Goal: Check status: Check status

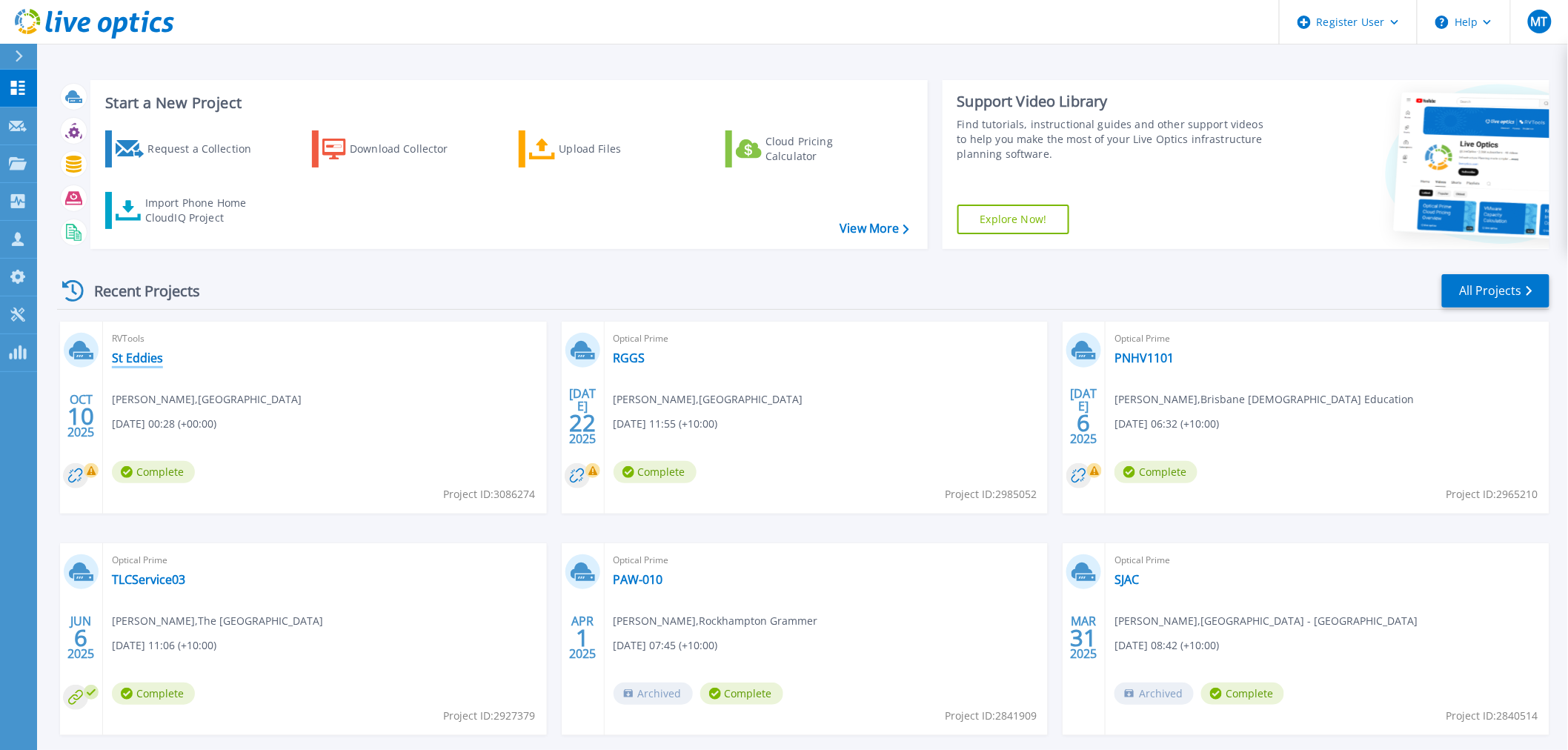
click at [144, 361] on link "St Eddies" at bounding box center [137, 358] width 51 height 15
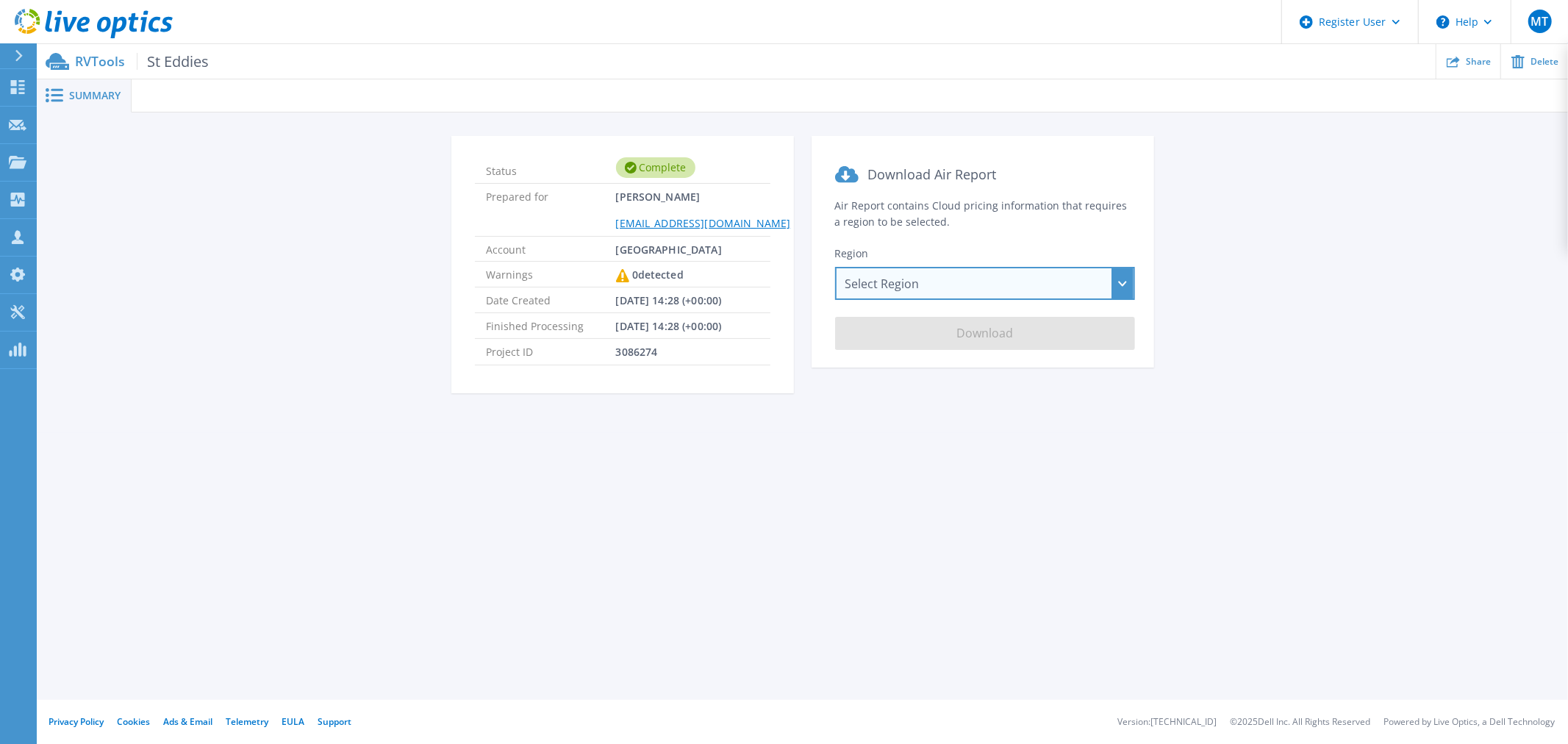
click at [1130, 287] on div "Select Region [GEOGRAPHIC_DATA] ([GEOGRAPHIC_DATA]) [GEOGRAPHIC_DATA] ([GEOGRAP…" at bounding box center [985, 283] width 300 height 33
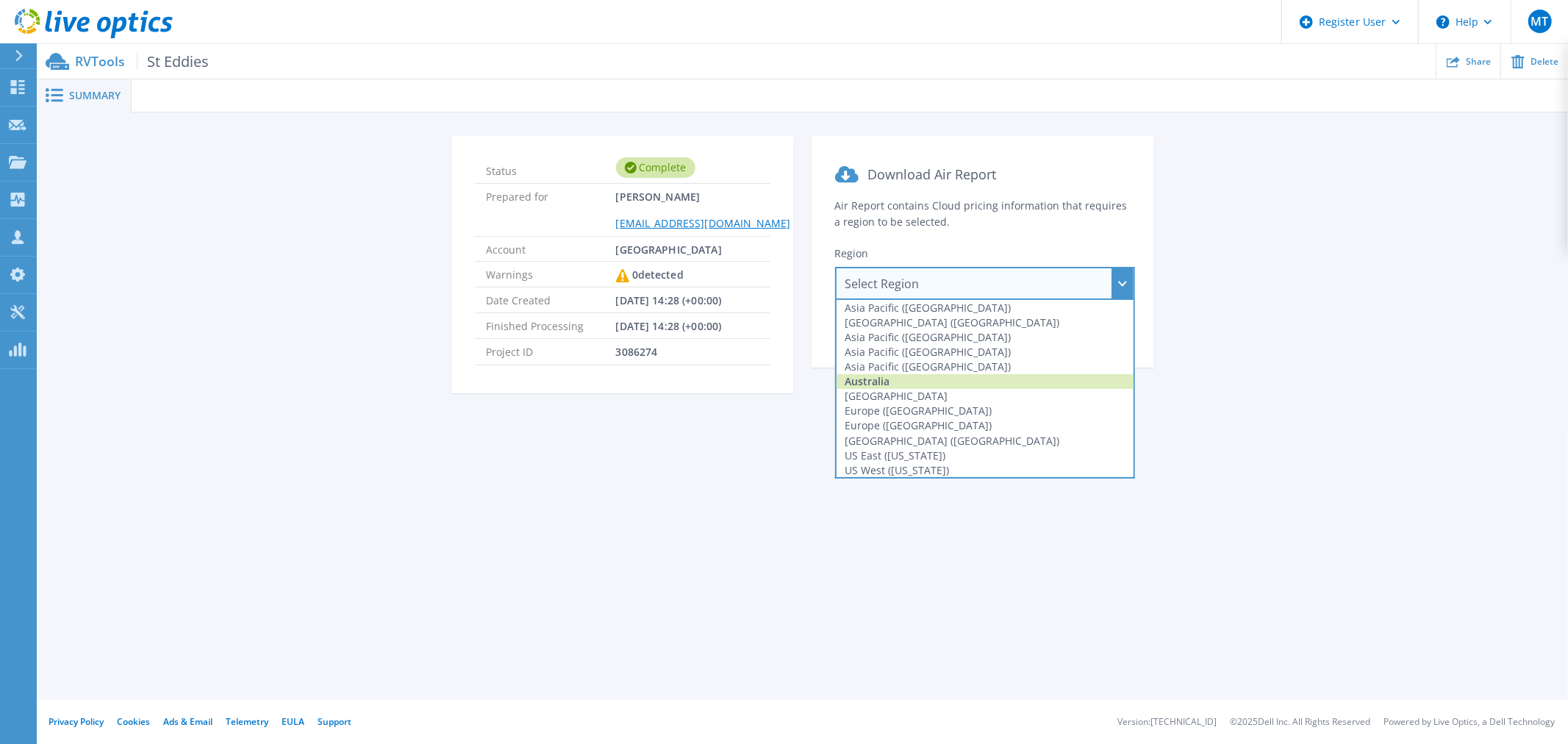
click at [910, 382] on div "Australia" at bounding box center [985, 381] width 297 height 15
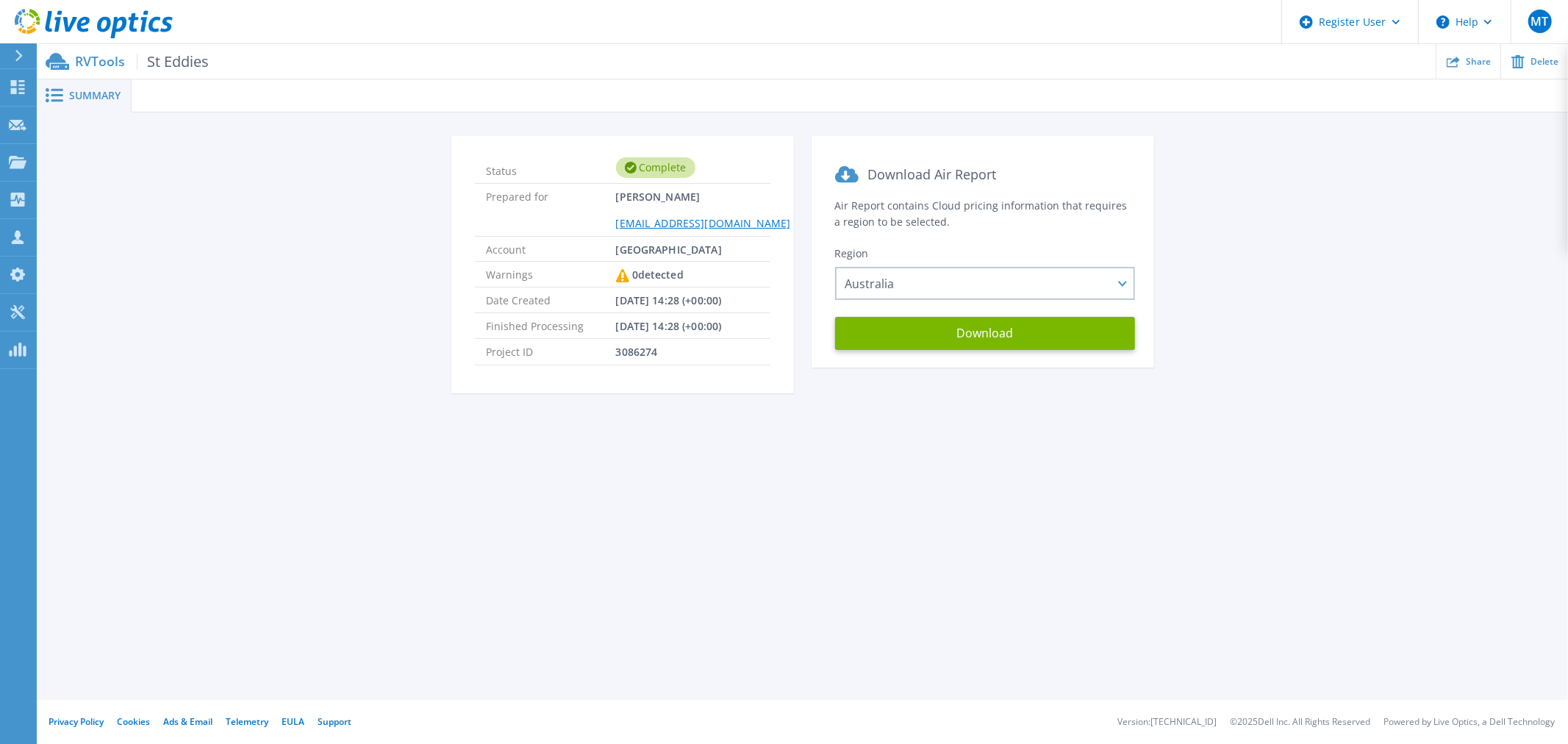
click at [760, 454] on div "Summary Status Complete Prepared for [PERSON_NAME] [PERSON_NAME][EMAIL_ADDRESS]…" at bounding box center [802, 350] width 1531 height 700
click at [1147, 456] on div "Summary Status Complete Prepared for [PERSON_NAME] [PERSON_NAME][EMAIL_ADDRESS]…" at bounding box center [802, 350] width 1531 height 700
